Goal: Task Accomplishment & Management: Complete application form

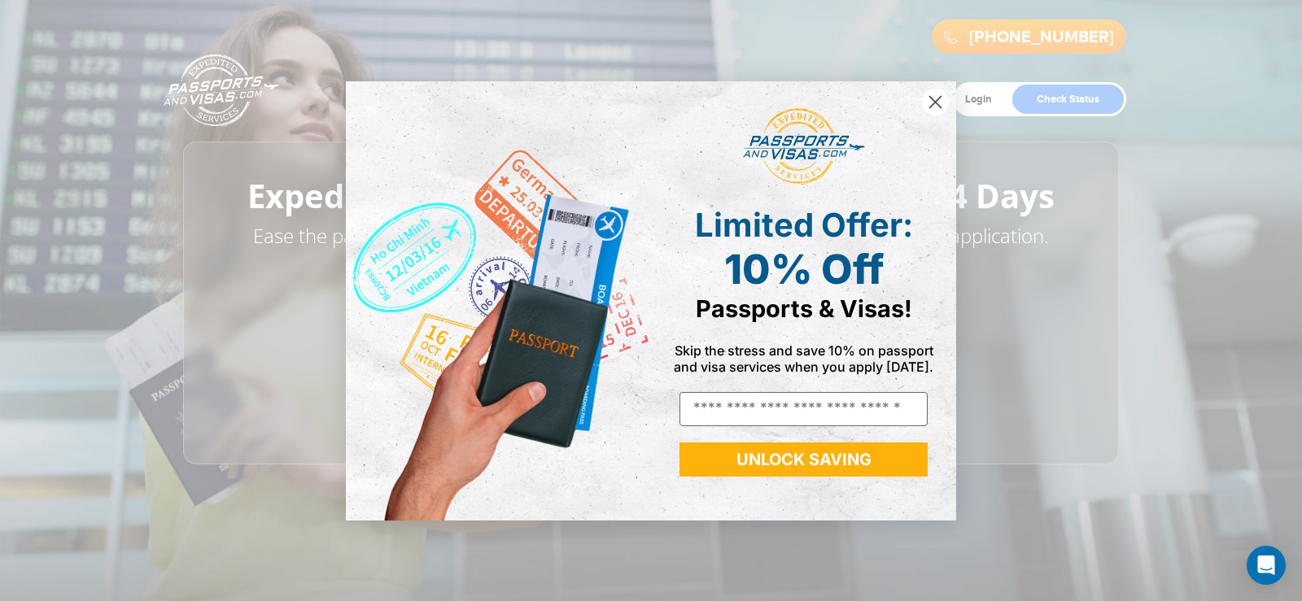
click at [932, 98] on circle "Close dialog" at bounding box center [935, 101] width 27 height 27
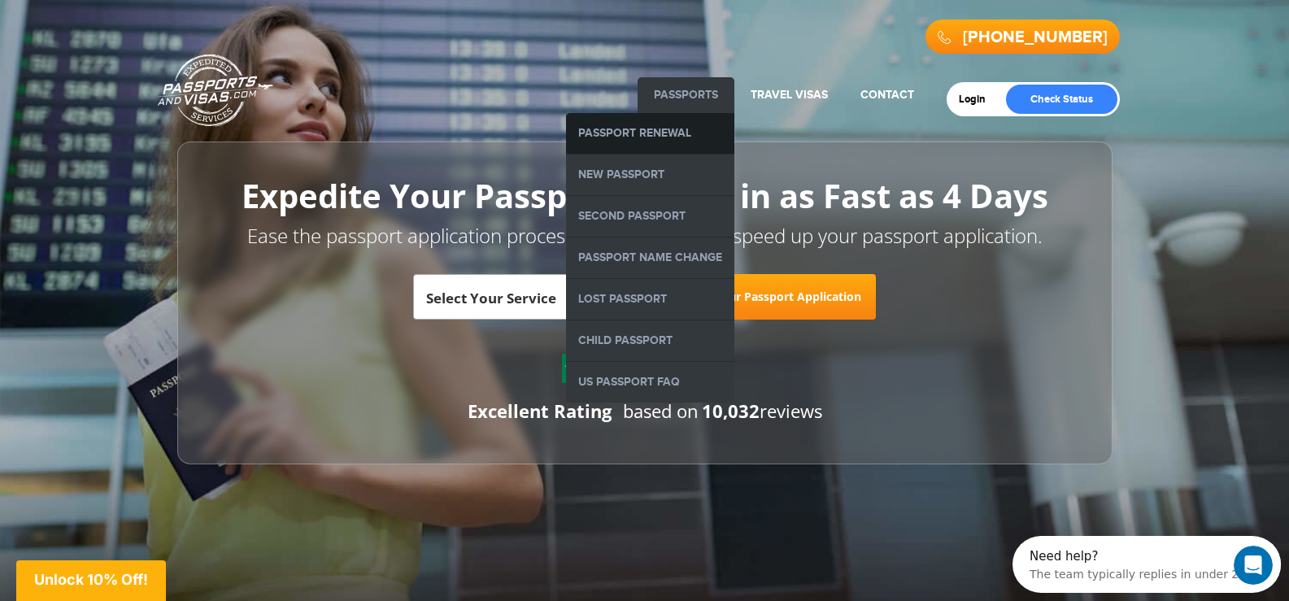
click at [637, 136] on link "Passport Renewal" at bounding box center [650, 133] width 168 height 41
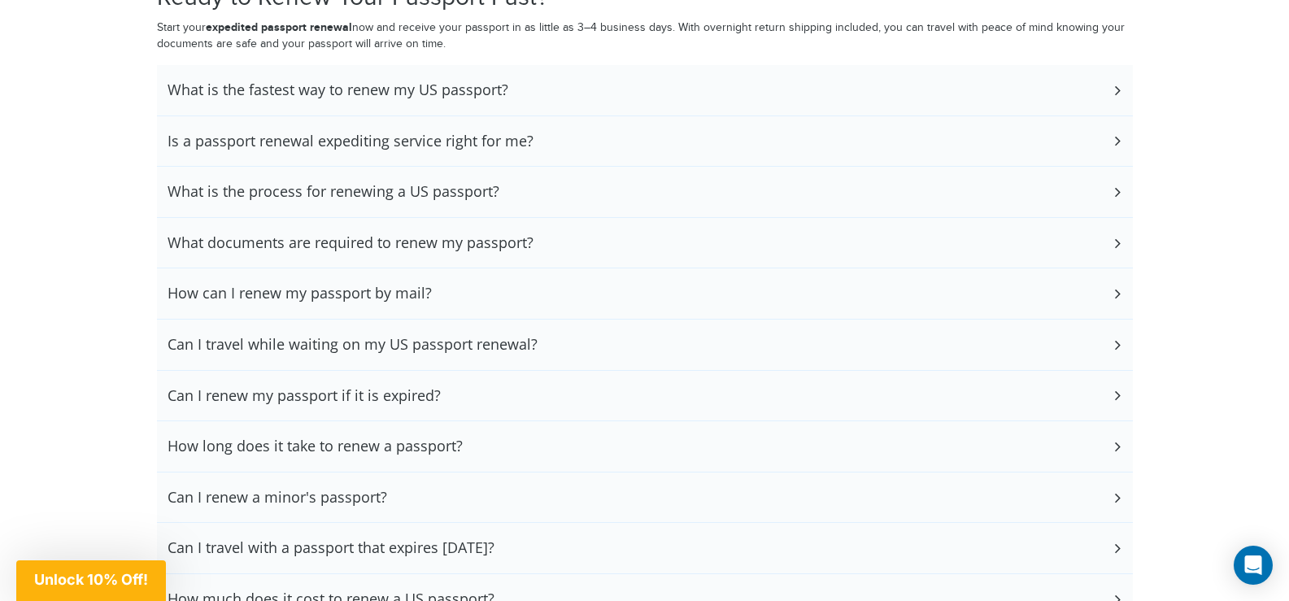
scroll to position [3986, 0]
